Goal: Information Seeking & Learning: Learn about a topic

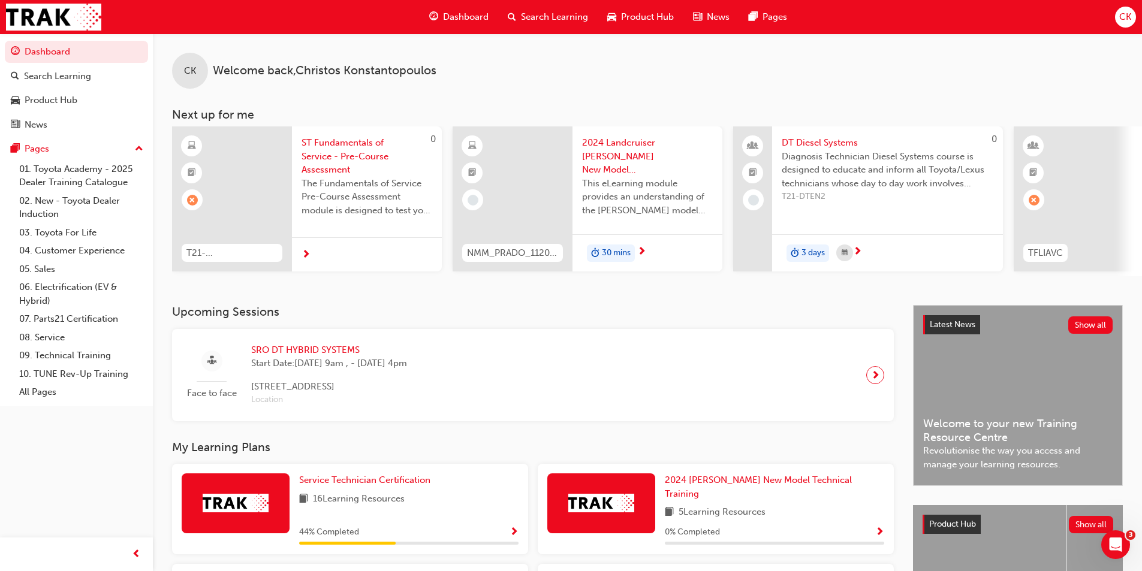
click at [620, 170] on span "2024 Landcruiser [PERSON_NAME] New Model Mechanisms - Model Outline 1" at bounding box center [647, 156] width 131 height 41
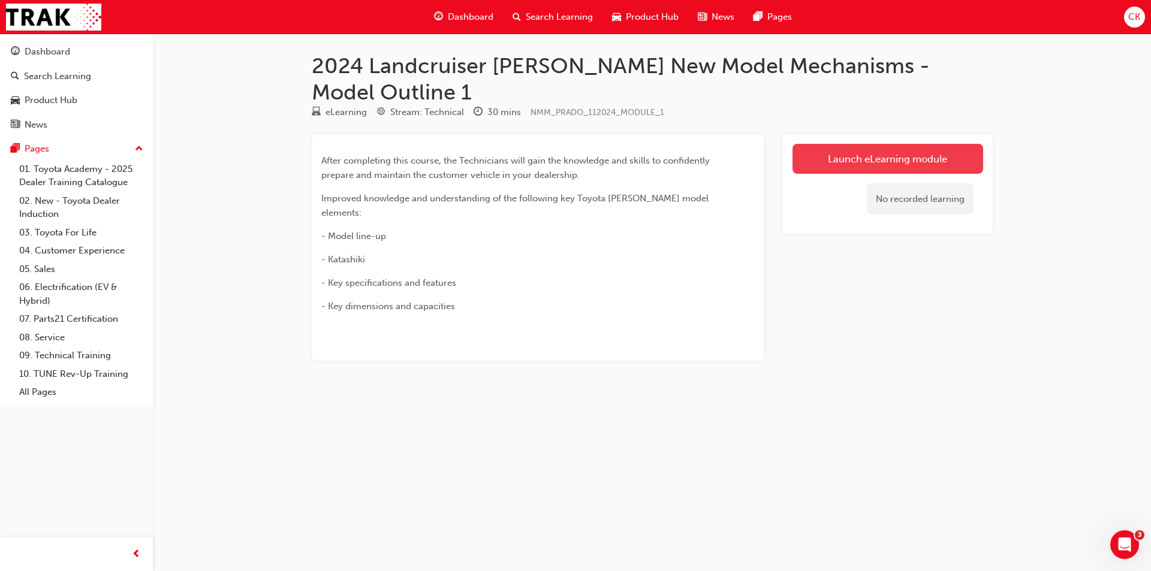
click at [881, 144] on link "Launch eLearning module" at bounding box center [888, 159] width 191 height 30
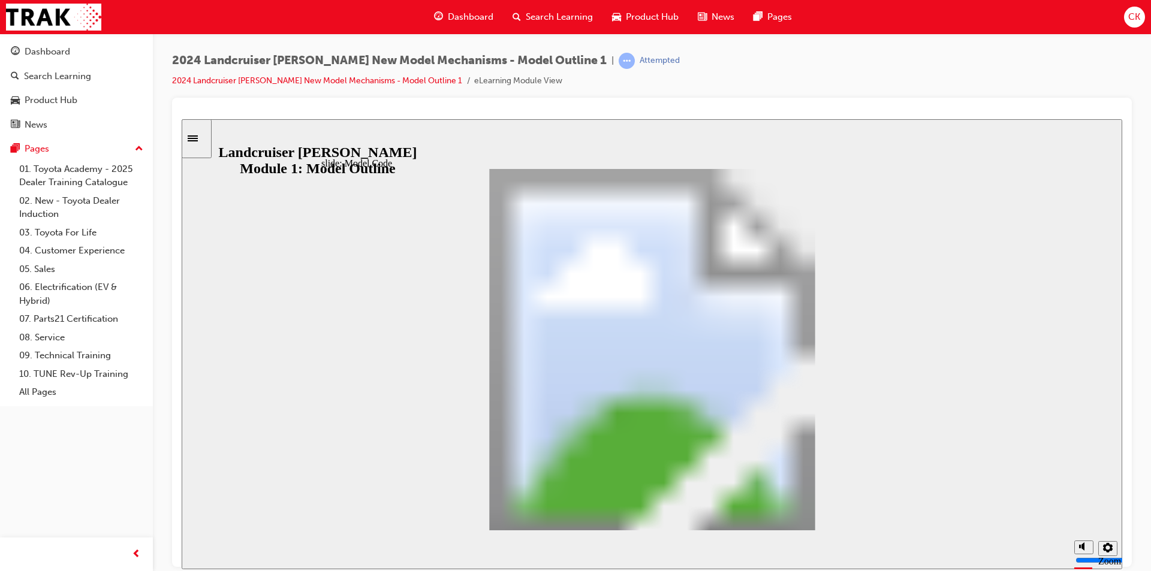
drag, startPoint x: 956, startPoint y: 521, endPoint x: 815, endPoint y: 505, distance: 141.2
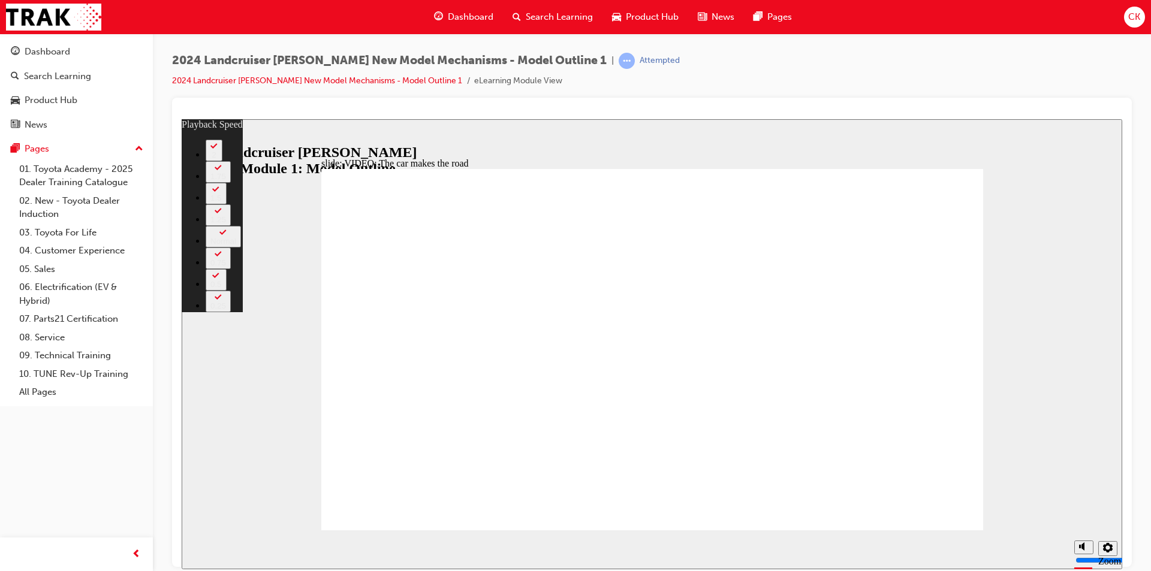
type input "86"
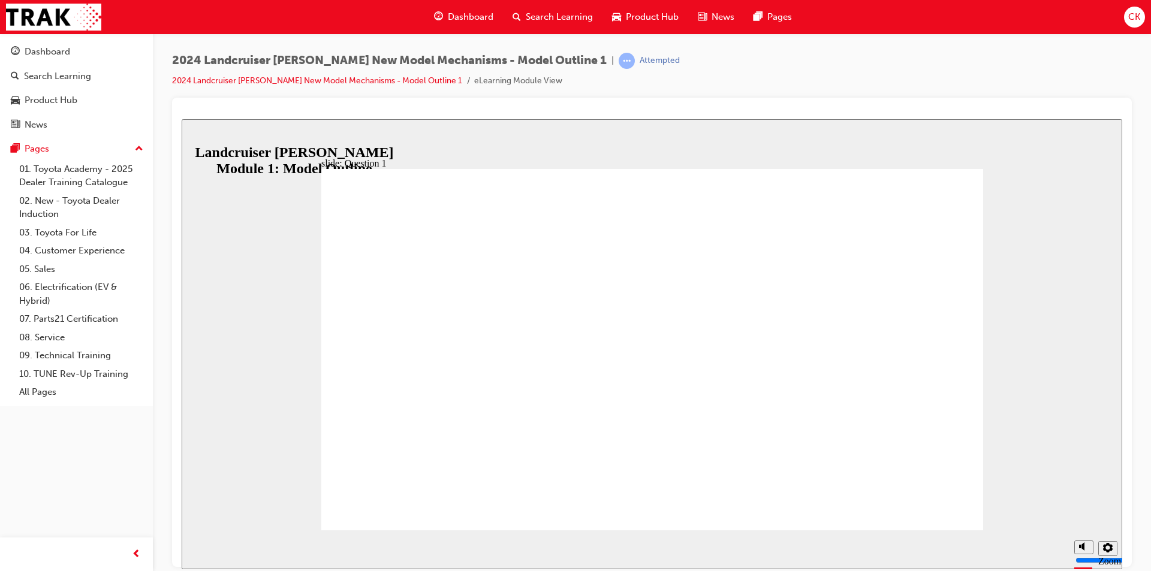
radio input "true"
radio input "false"
radio input "true"
drag, startPoint x: 501, startPoint y: 344, endPoint x: 907, endPoint y: 473, distance: 426.4
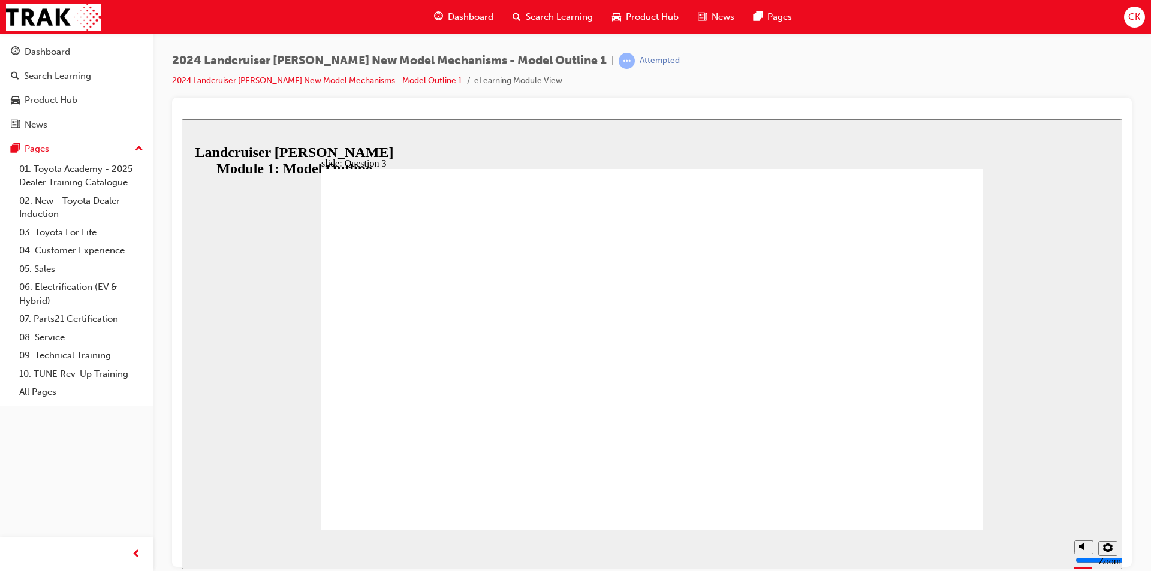
radio input "true"
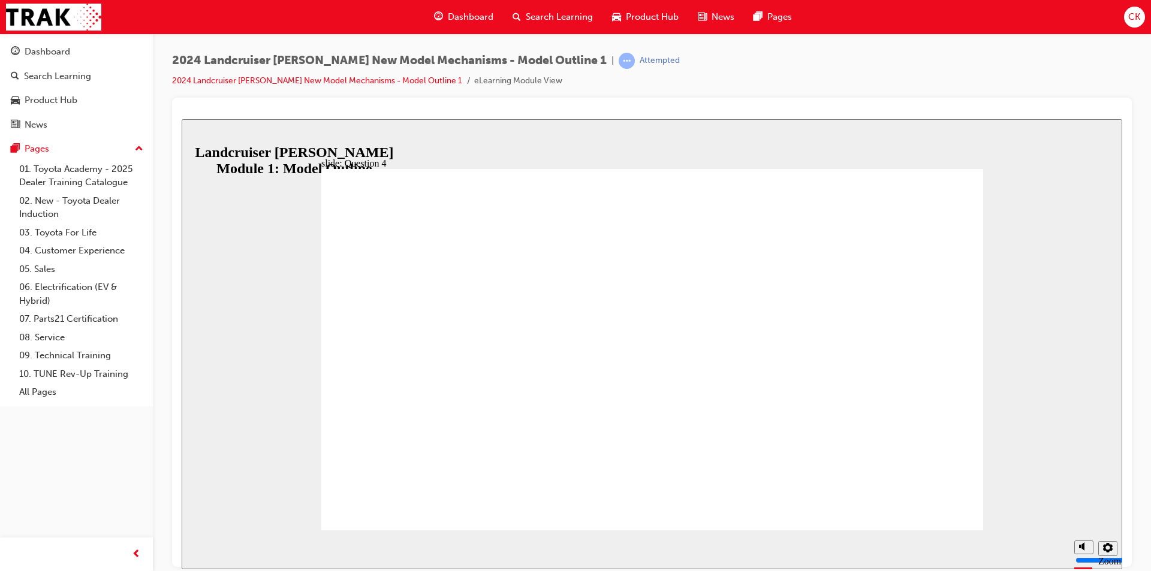
radio input "false"
radio input "true"
click at [198, 138] on icon "Sidebar Toggle" at bounding box center [193, 138] width 10 height 6
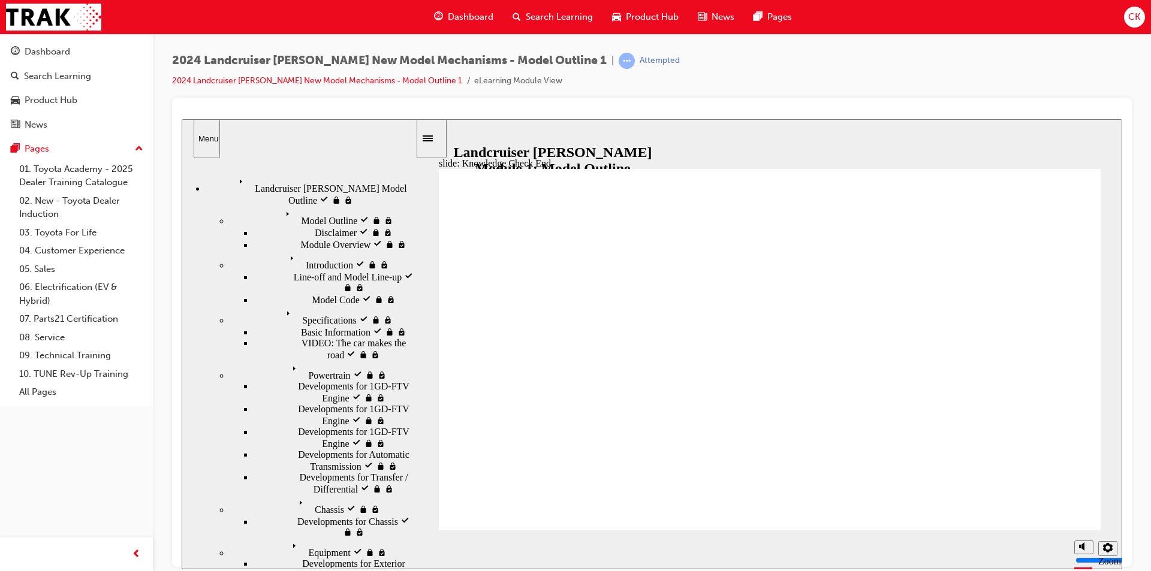
click at [372, 181] on div "Landcruiser [PERSON_NAME] Model Outline visited Landcruiser [PERSON_NAME] Model…" at bounding box center [311, 189] width 210 height 32
click at [299, 210] on div "Model Outline visited Model Outline" at bounding box center [323, 216] width 186 height 20
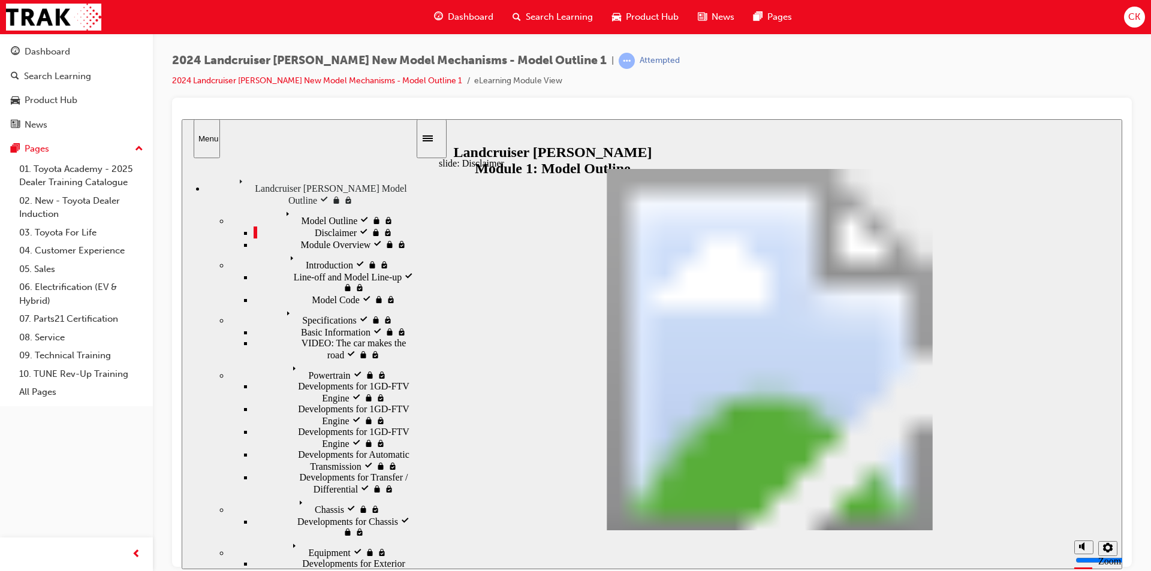
drag, startPoint x: 962, startPoint y: 519, endPoint x: 965, endPoint y: 513, distance: 6.2
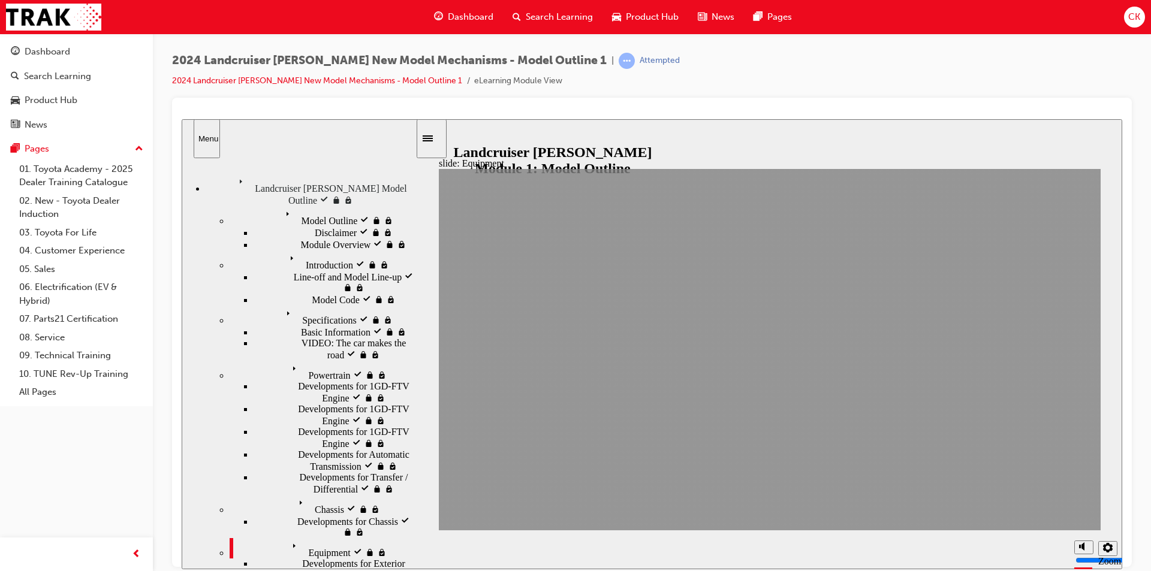
drag, startPoint x: 959, startPoint y: 510, endPoint x: 1033, endPoint y: 515, distance: 74.5
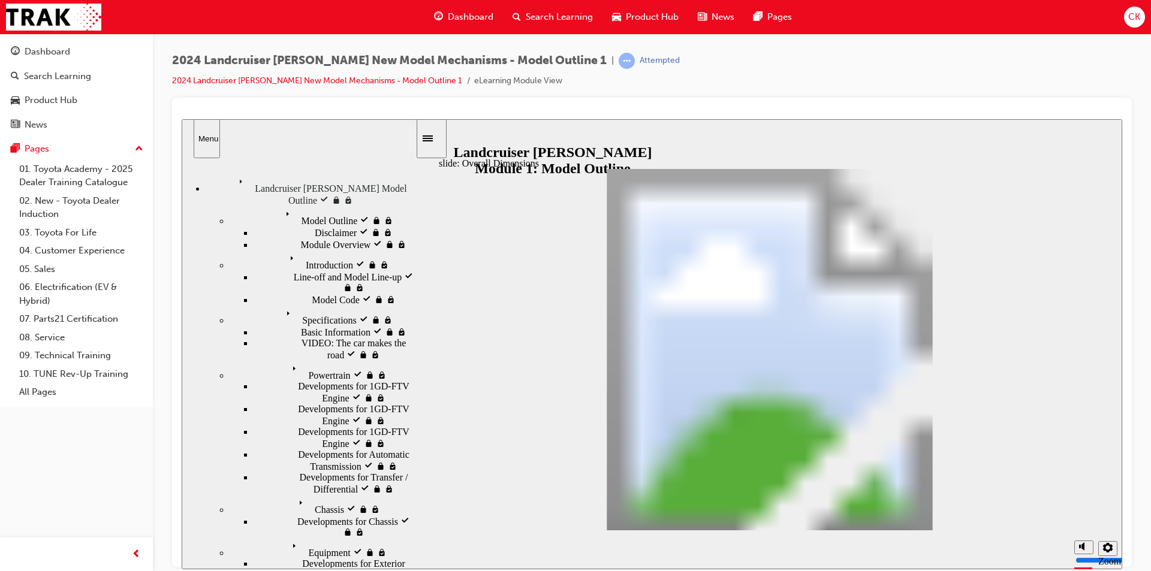
click at [320, 360] on div "Powertrain visited Powertrain" at bounding box center [323, 370] width 186 height 20
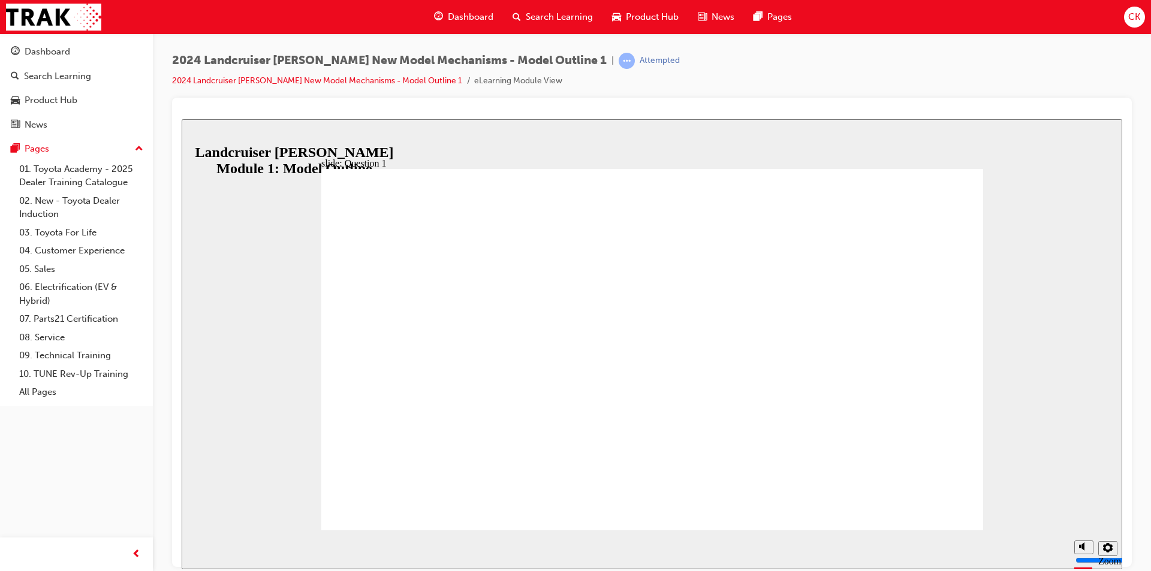
drag, startPoint x: 792, startPoint y: 483, endPoint x: 559, endPoint y: 410, distance: 243.9
radio input "true"
drag, startPoint x: 668, startPoint y: 421, endPoint x: 572, endPoint y: 377, distance: 105.7
radio input "true"
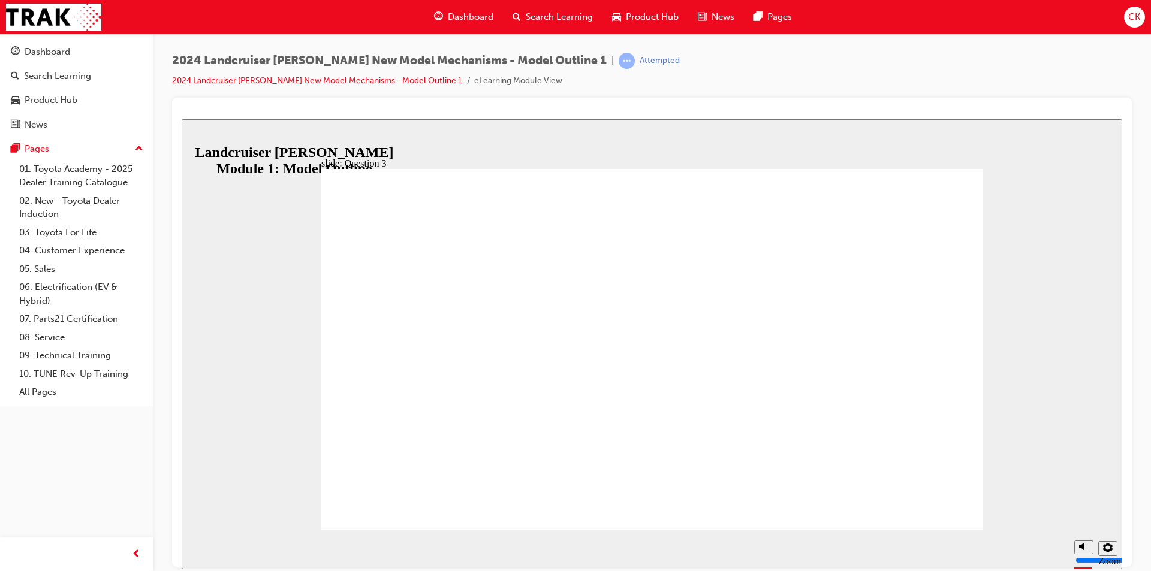
drag, startPoint x: 667, startPoint y: 424, endPoint x: 529, endPoint y: 369, distance: 148.5
radio input "true"
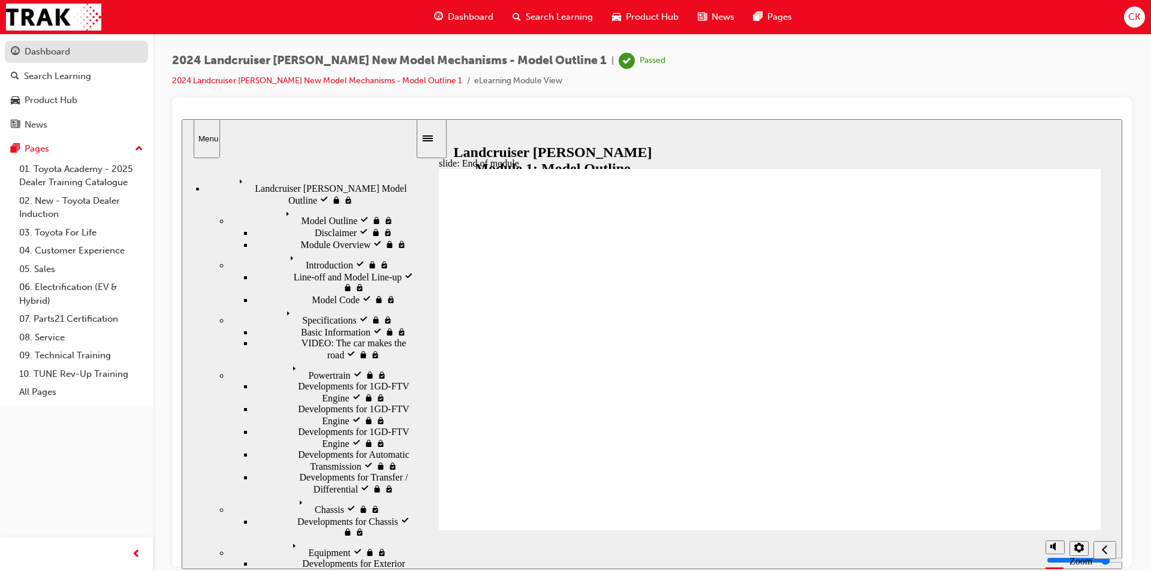
click at [49, 62] on link "Dashboard" at bounding box center [76, 52] width 143 height 22
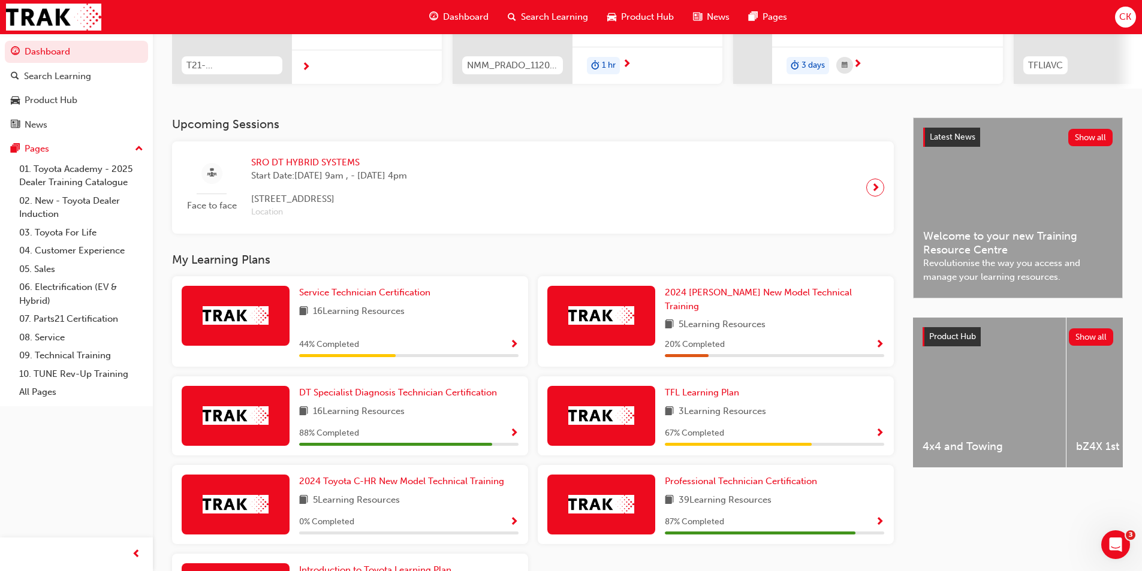
scroll to position [240, 0]
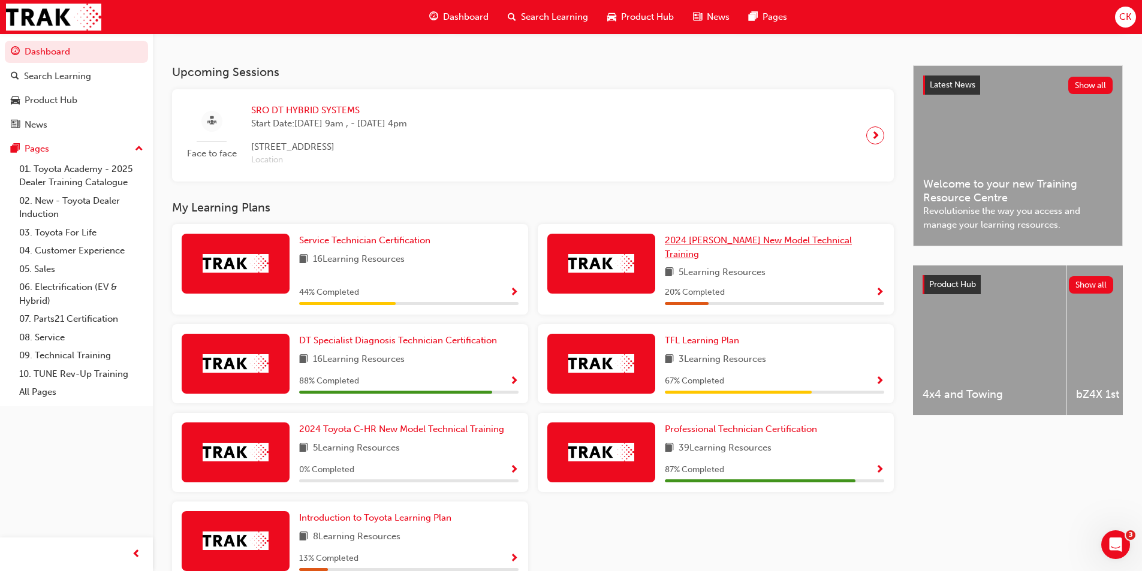
click at [703, 251] on link "2024 [PERSON_NAME] New Model Technical Training" at bounding box center [774, 247] width 219 height 27
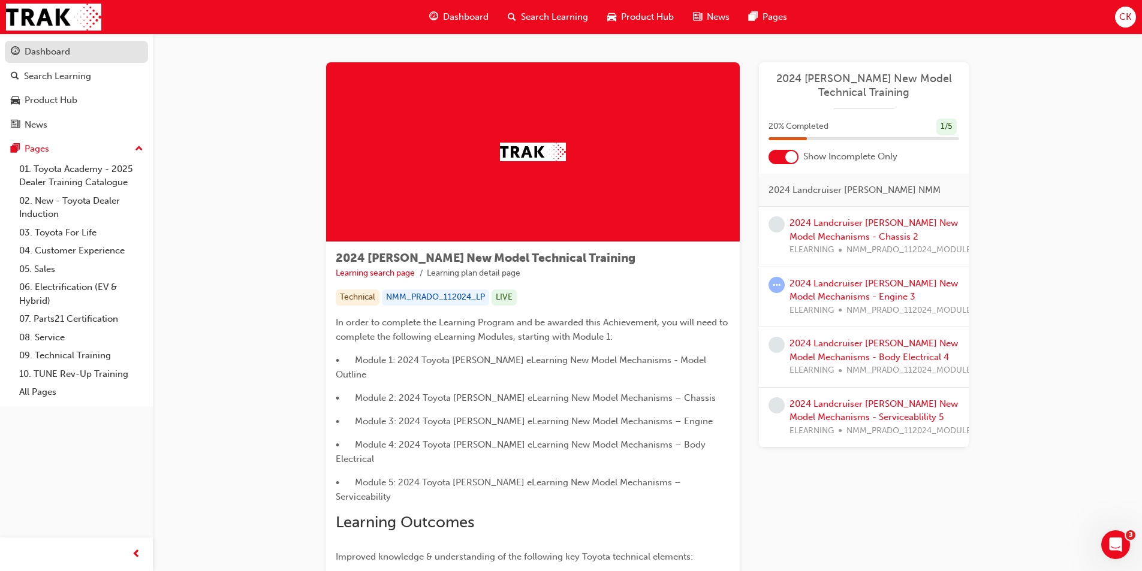
click at [41, 59] on div "Dashboard" at bounding box center [76, 51] width 131 height 15
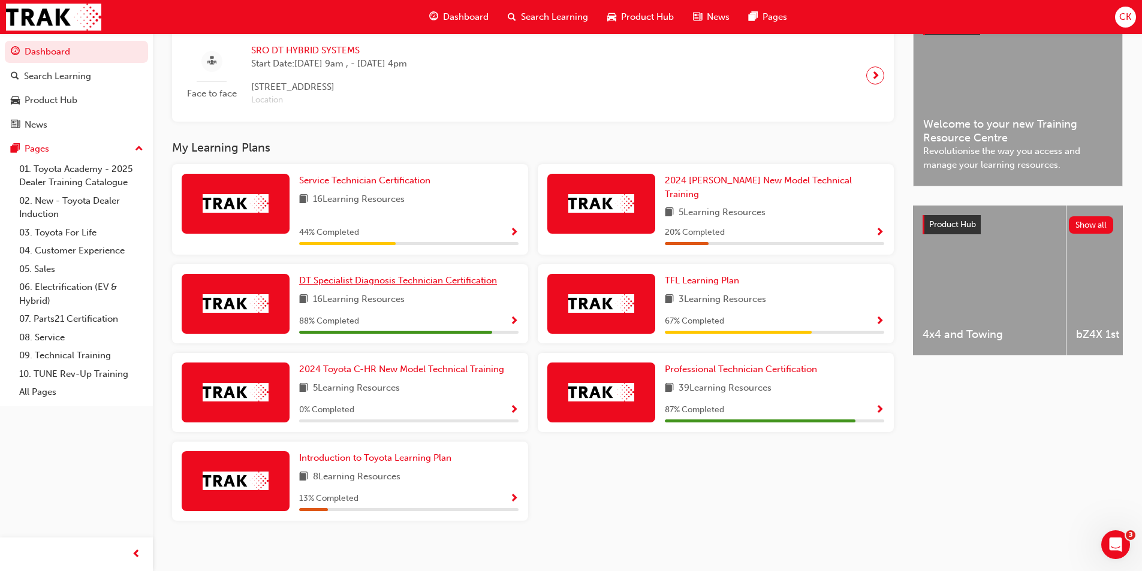
scroll to position [302, 0]
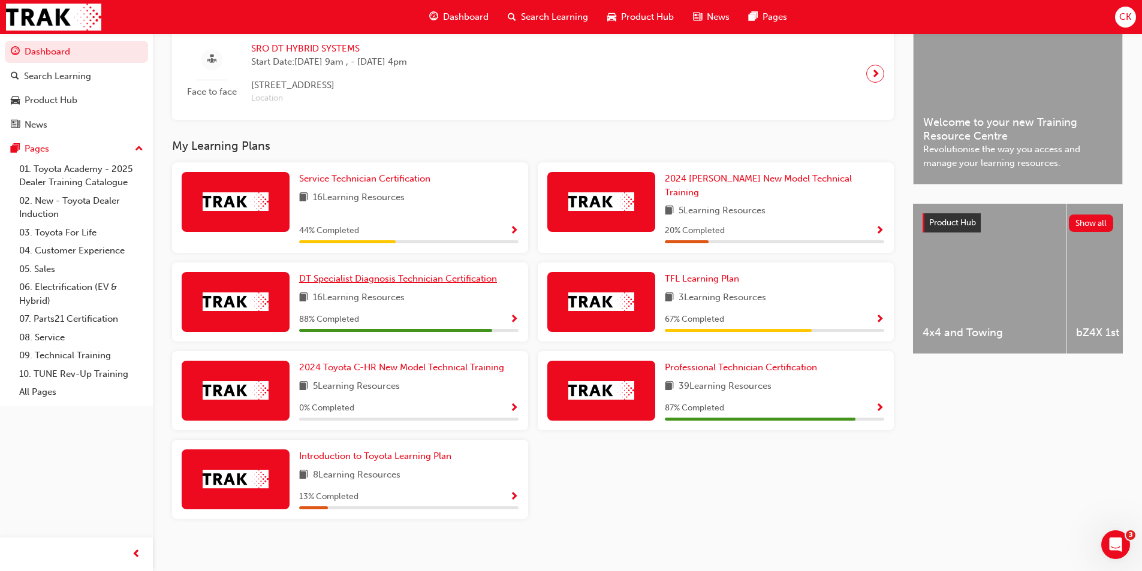
click at [382, 275] on span "DT Specialist Diagnosis Technician Certification" at bounding box center [398, 278] width 198 height 11
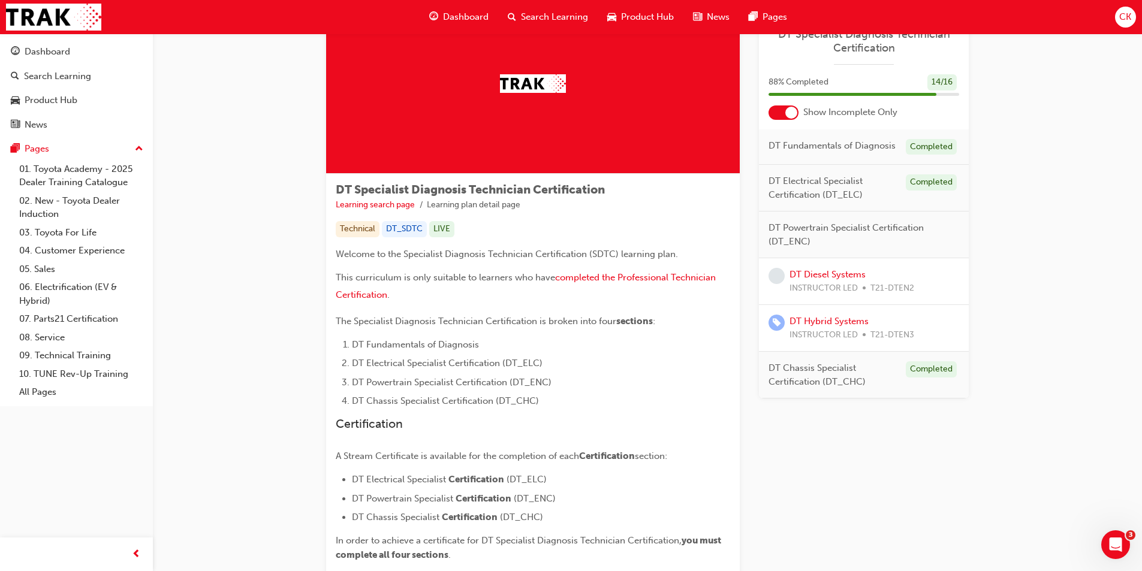
scroll to position [165, 0]
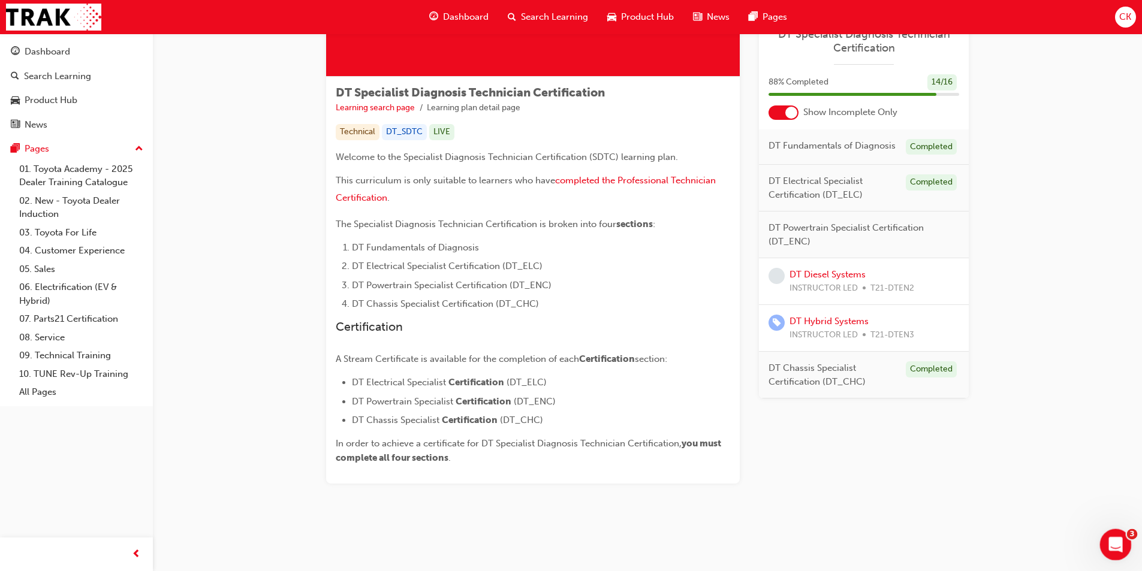
click at [1122, 541] on icon "Open Intercom Messenger" at bounding box center [1114, 544] width 20 height 20
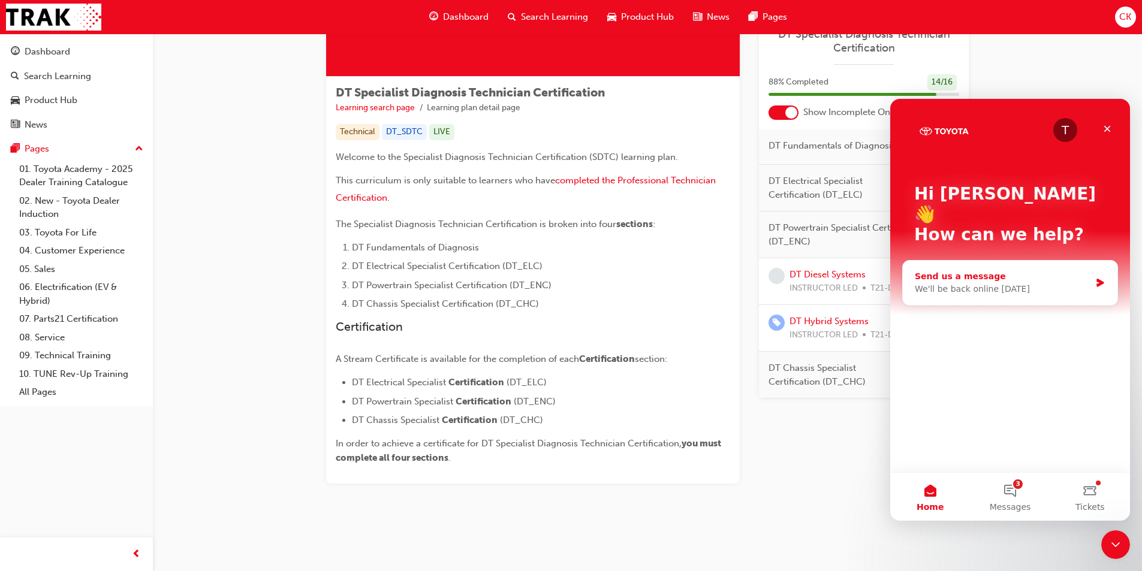
click at [1038, 270] on div "Send us a message" at bounding box center [1003, 276] width 176 height 13
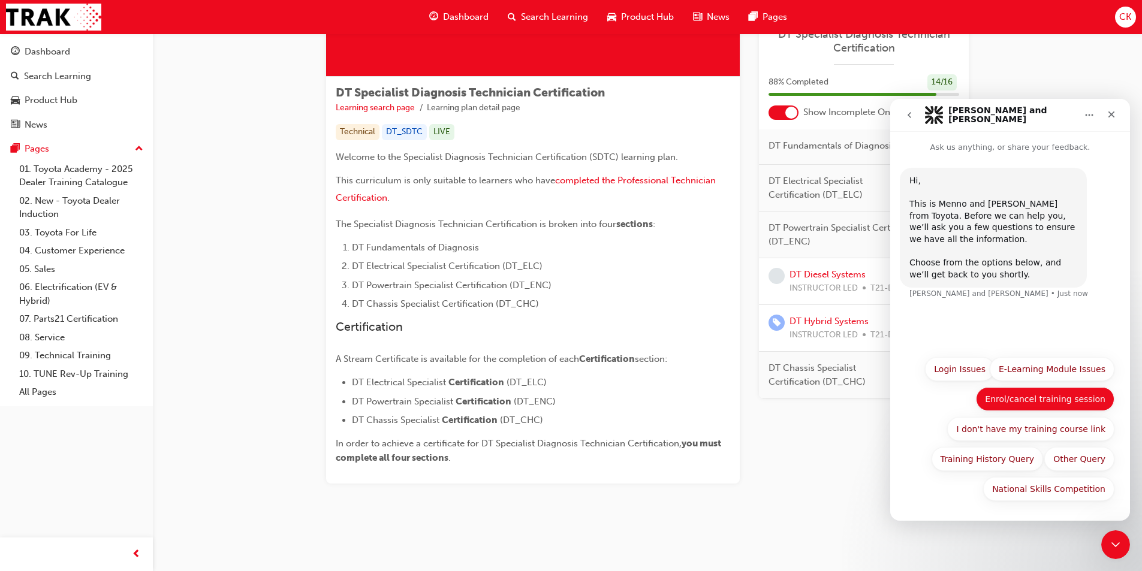
click at [1077, 399] on button "Enrol/cancel training session" at bounding box center [1045, 399] width 138 height 24
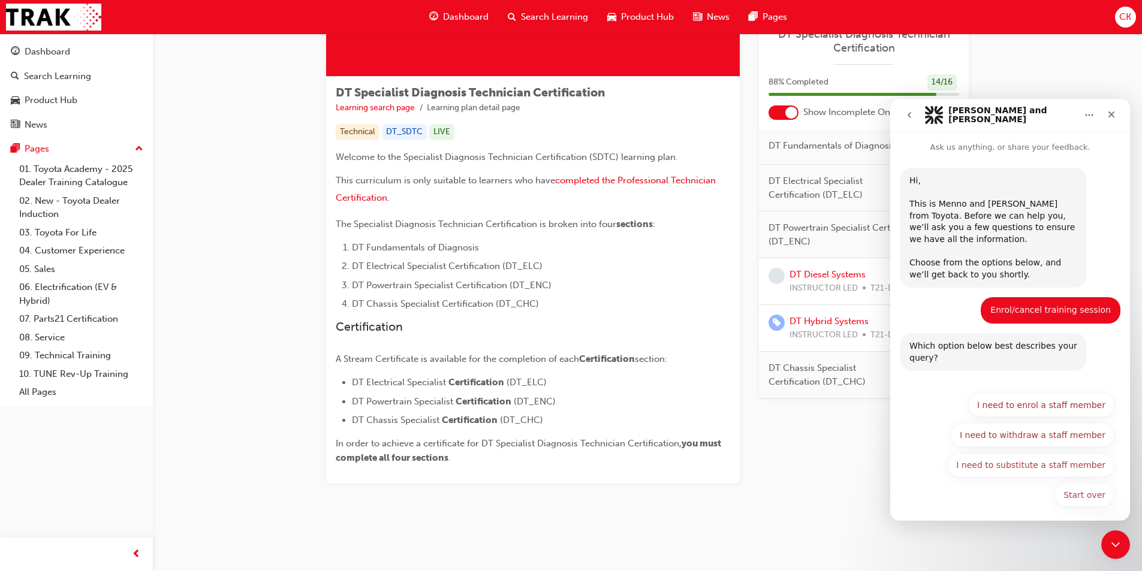
scroll to position [6, 0]
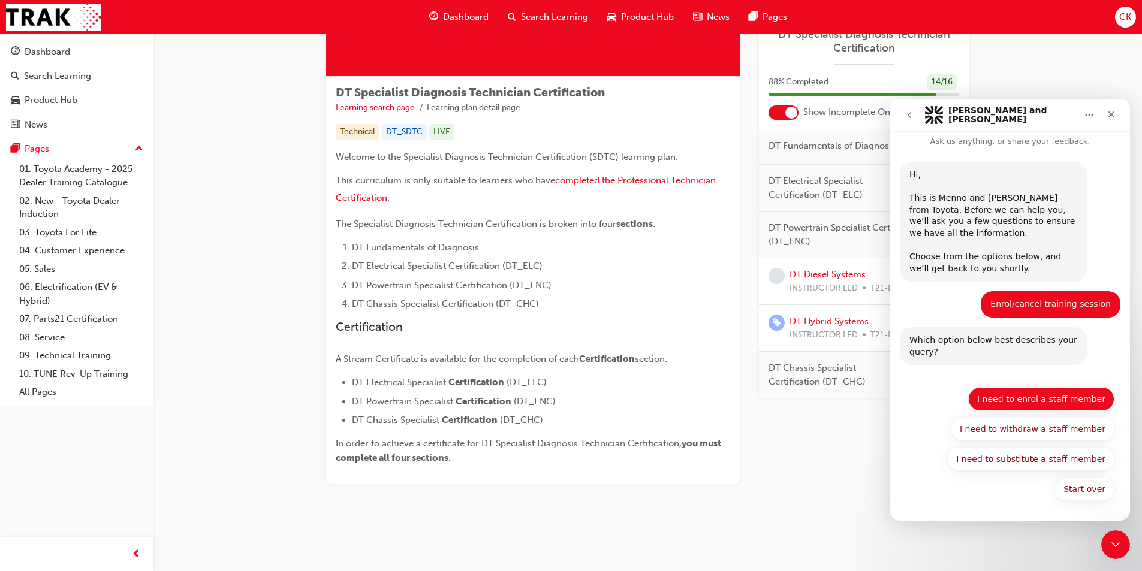
click at [1037, 398] on button "I need to enrol a staff member" at bounding box center [1041, 399] width 146 height 24
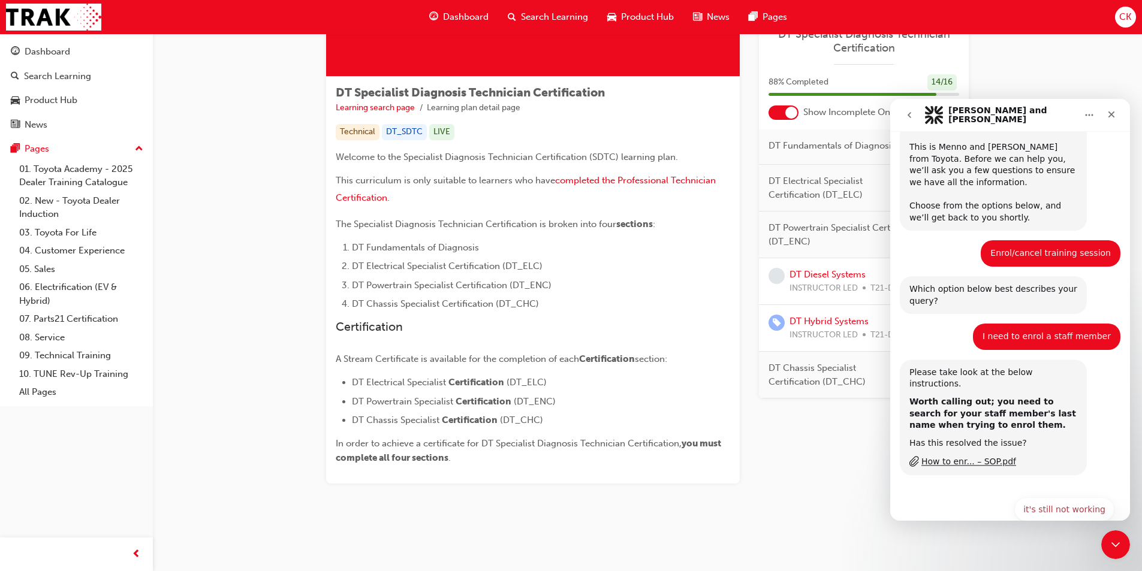
scroll to position [96, 0]
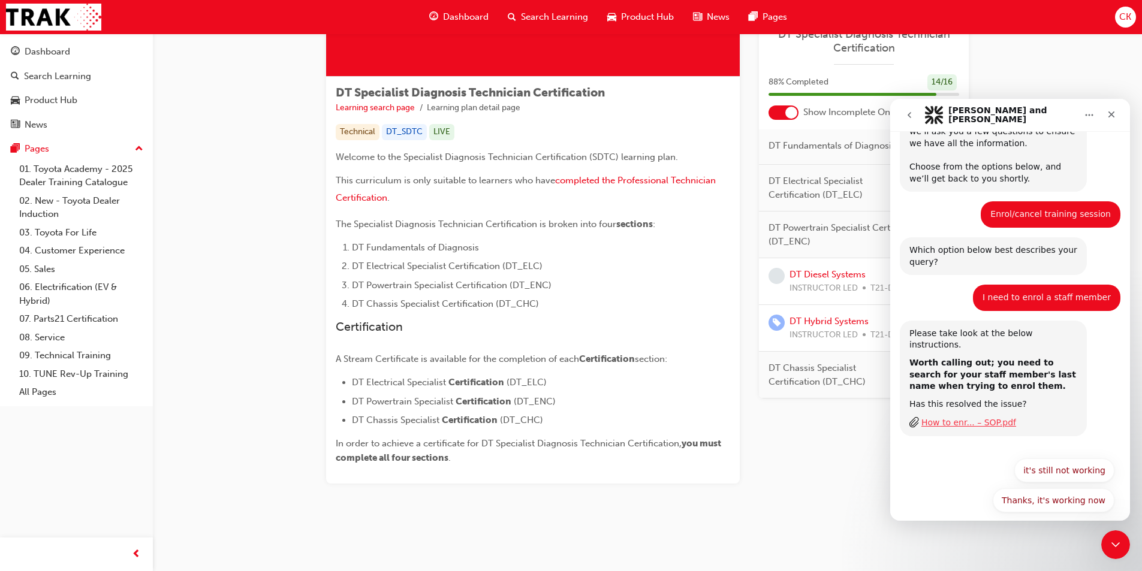
click at [969, 417] on div "How to enr... – SOP.pdf" at bounding box center [969, 423] width 95 height 13
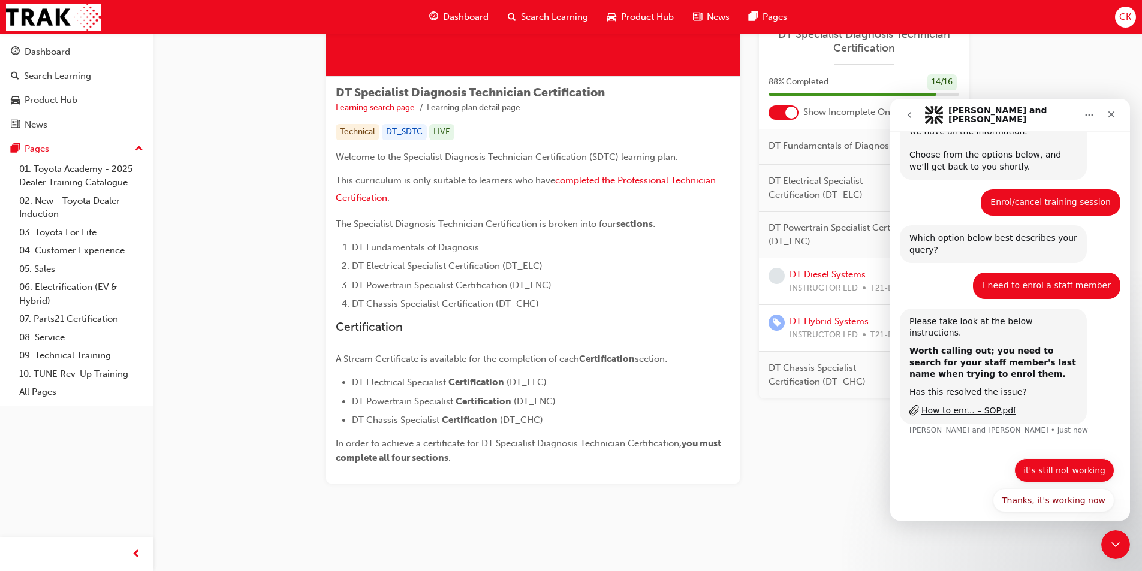
click at [1065, 461] on button "it's still not working" at bounding box center [1064, 471] width 100 height 24
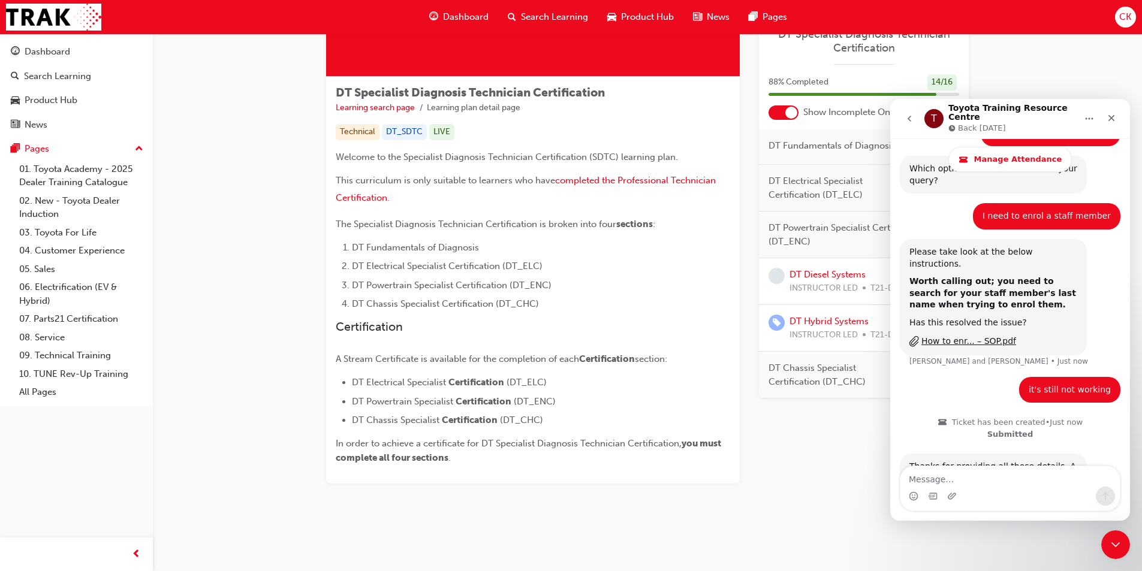
scroll to position [295, 0]
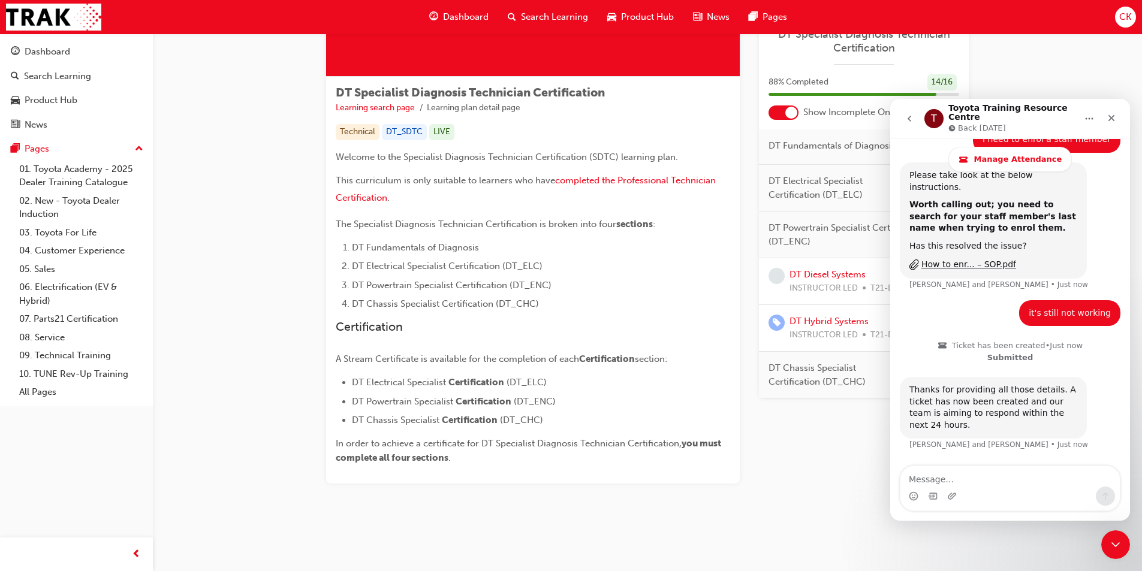
click at [870, 474] on div "Learning Plan DT Specialist Diagnosis Technician Certification 88 % Completed 1…" at bounding box center [864, 190] width 210 height 587
click at [1112, 118] on icon "Close" at bounding box center [1112, 118] width 10 height 10
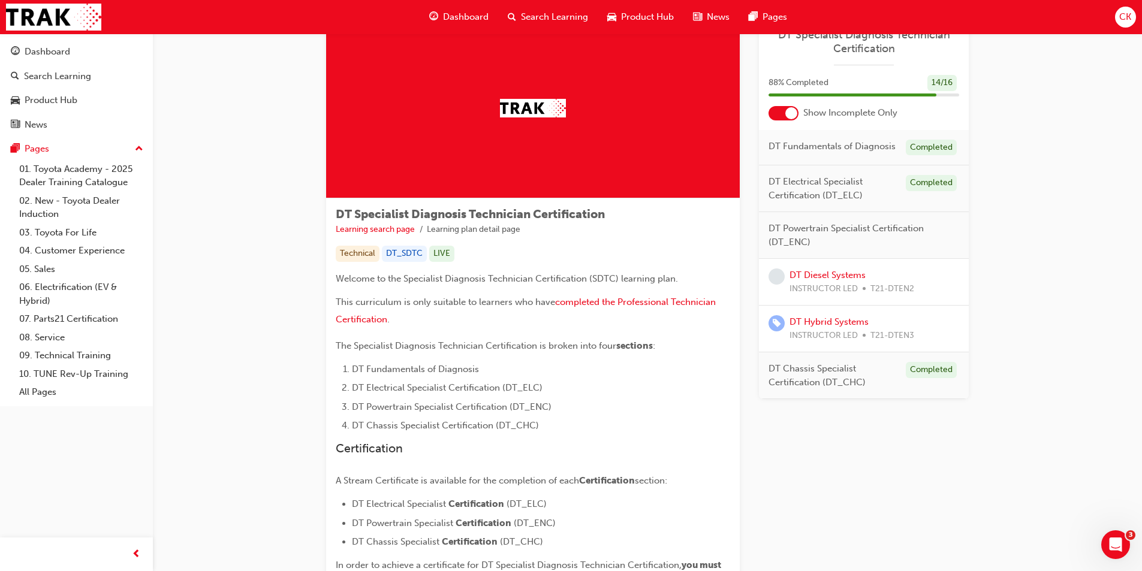
scroll to position [0, 0]
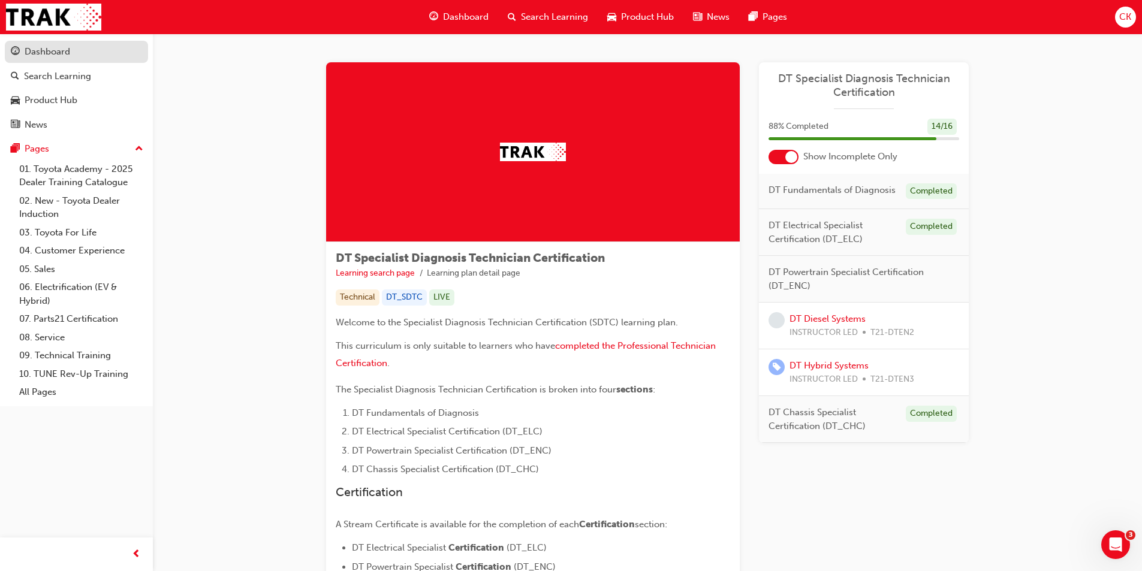
click at [77, 61] on link "Dashboard" at bounding box center [76, 52] width 143 height 22
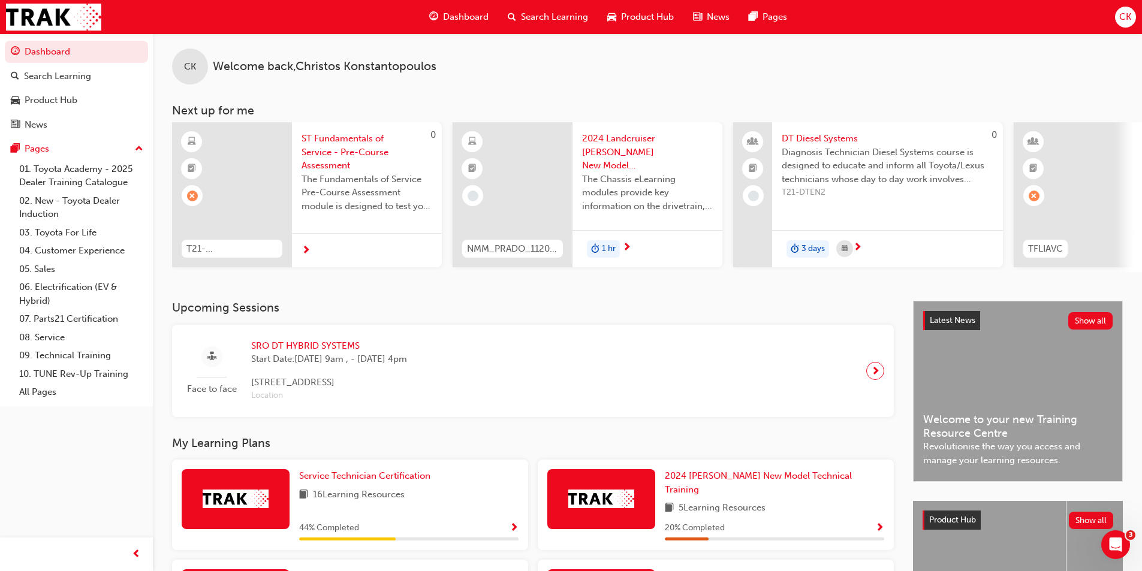
scroll to position [2, 0]
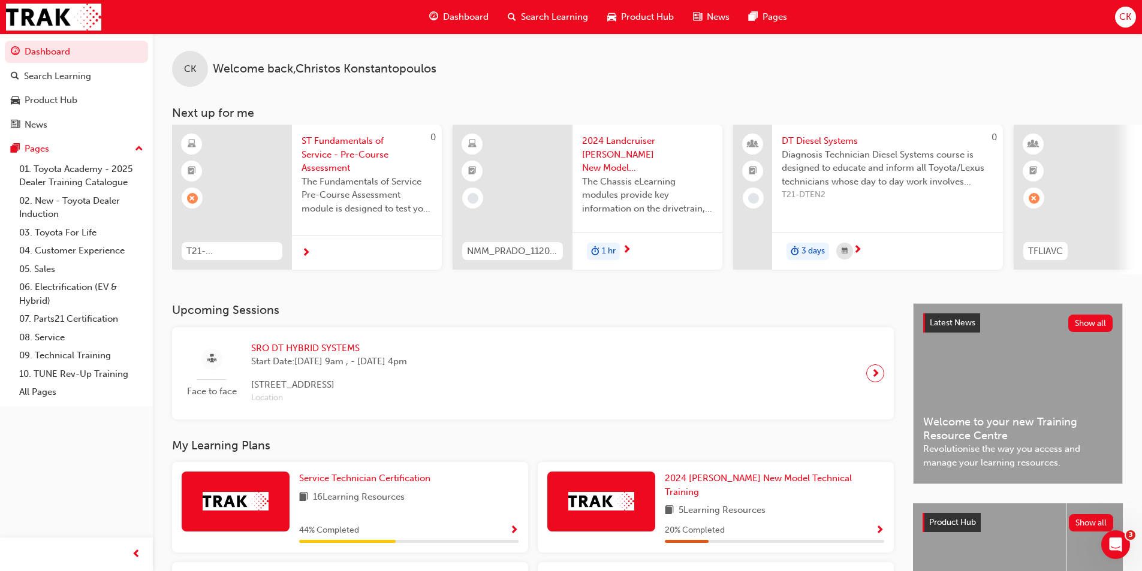
click at [611, 161] on span "2024 Landcruiser [PERSON_NAME] New Model Mechanisms - Chassis 2" at bounding box center [647, 154] width 131 height 41
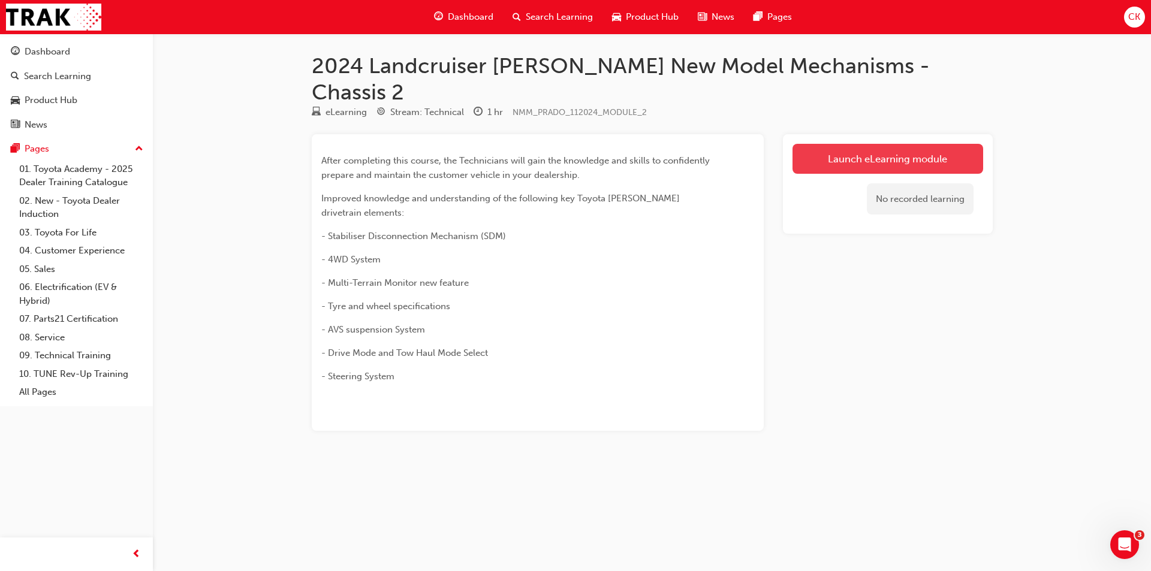
click at [806, 144] on link "Launch eLearning module" at bounding box center [888, 159] width 191 height 30
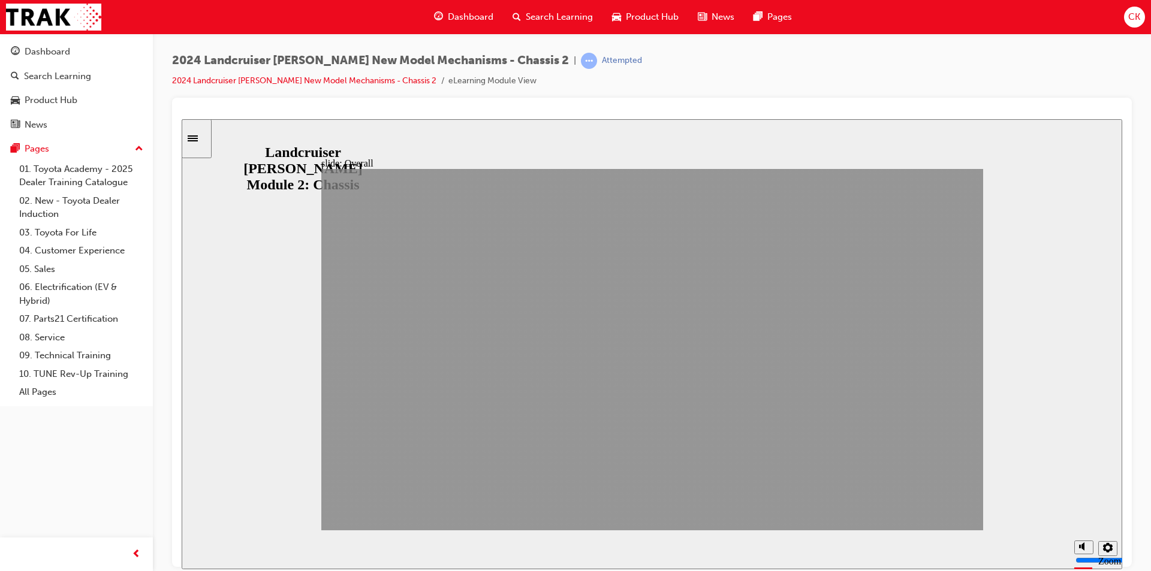
drag, startPoint x: 843, startPoint y: 519, endPoint x: 930, endPoint y: 520, distance: 87.0
